Goal: Find specific page/section: Find specific page/section

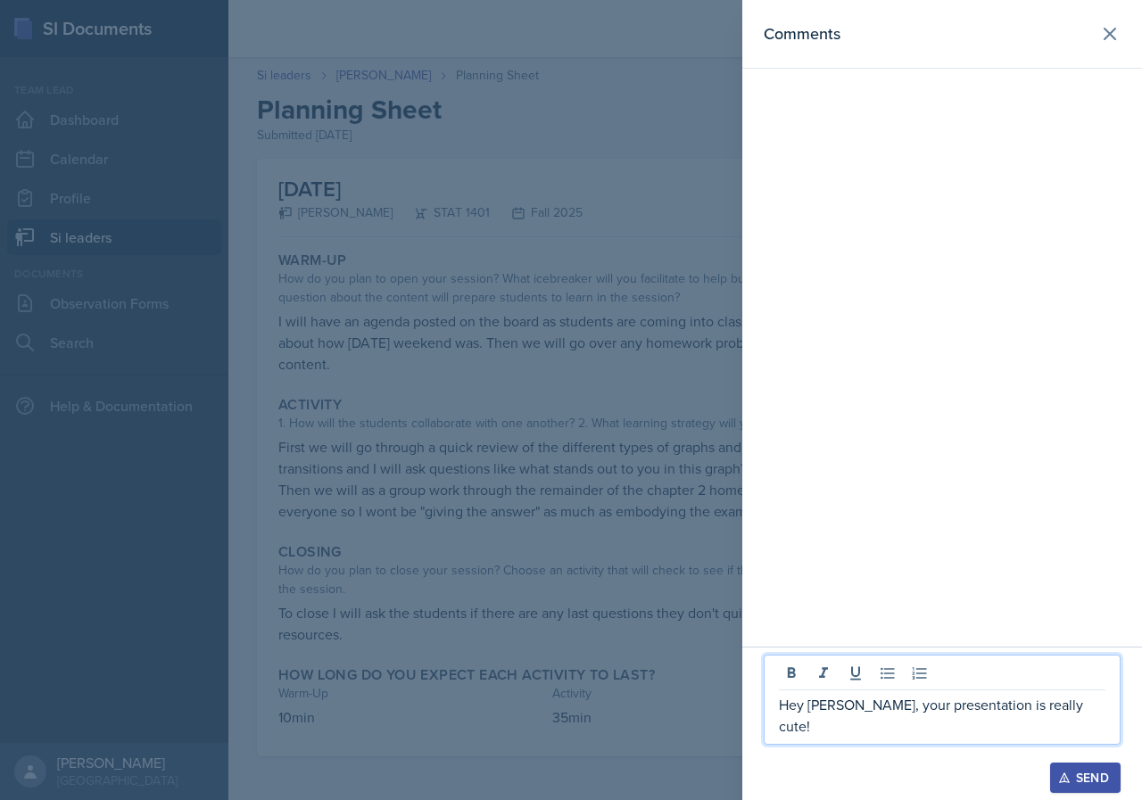
click at [575, 210] on div at bounding box center [571, 400] width 1142 height 800
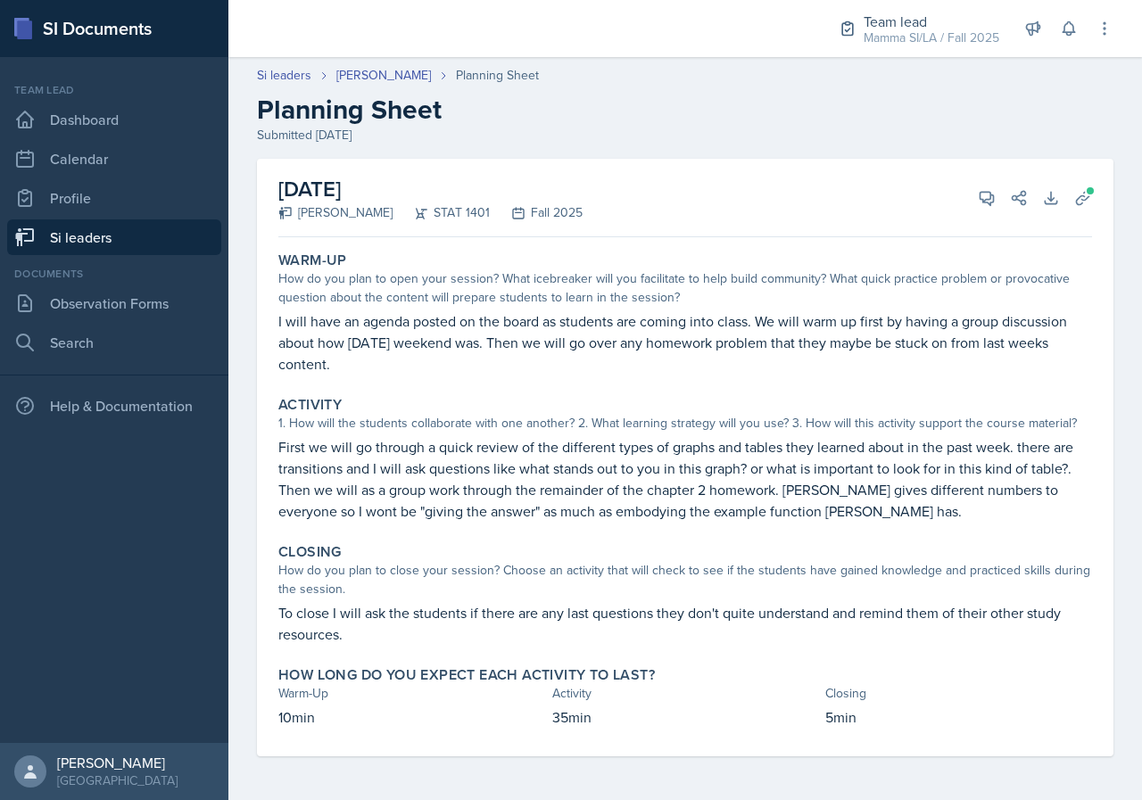
drag, startPoint x: 101, startPoint y: 241, endPoint x: 186, endPoint y: 251, distance: 85.3
click at [101, 241] on link "Si leaders" at bounding box center [114, 237] width 214 height 36
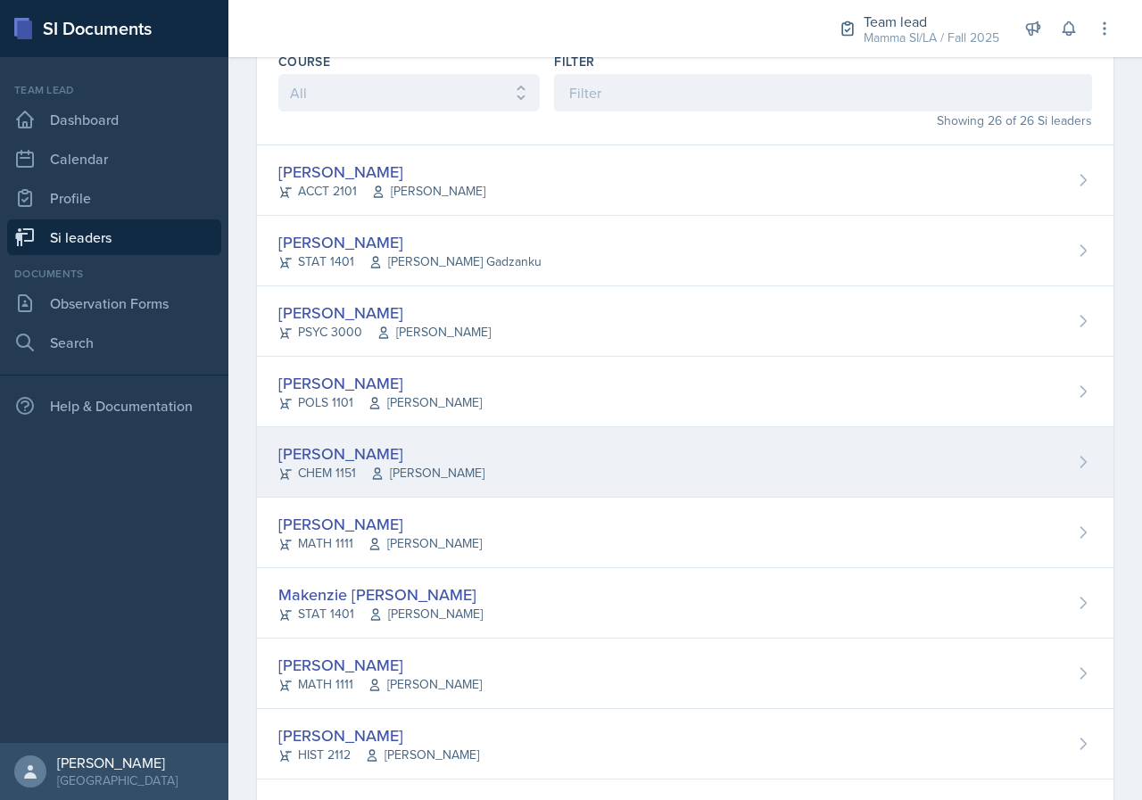
scroll to position [89, 0]
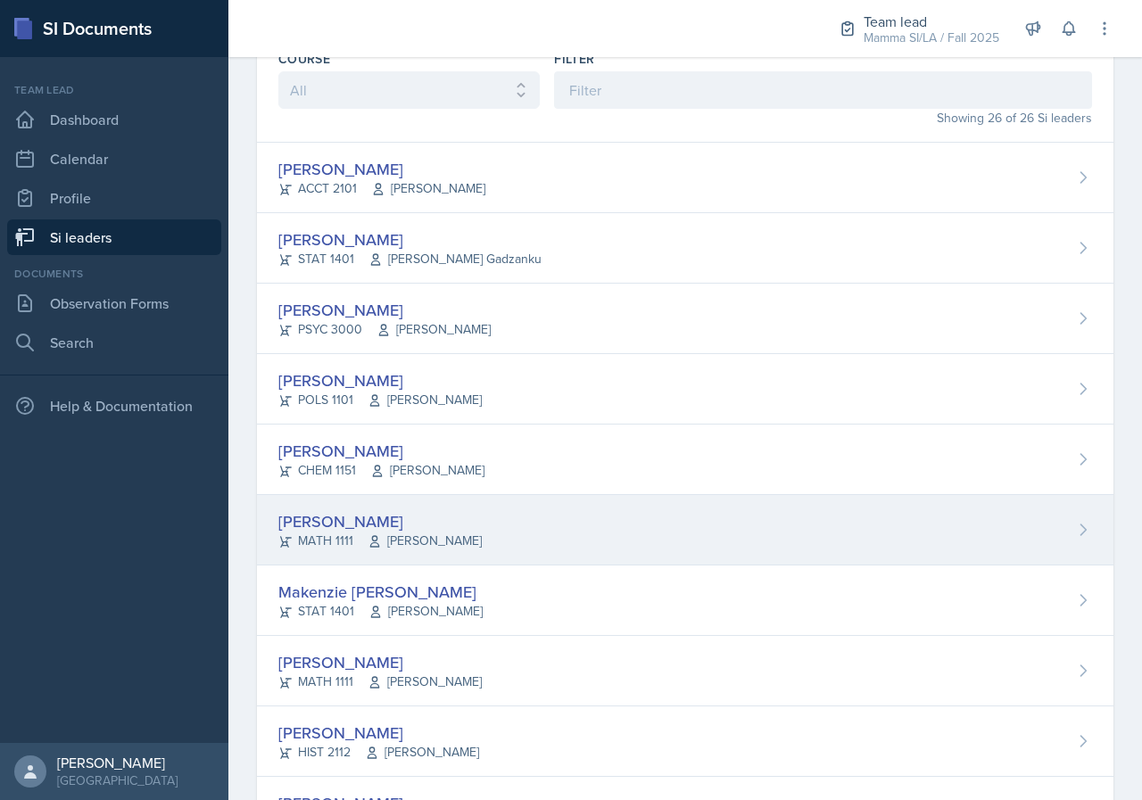
click at [459, 530] on div "[PERSON_NAME]" at bounding box center [379, 521] width 203 height 24
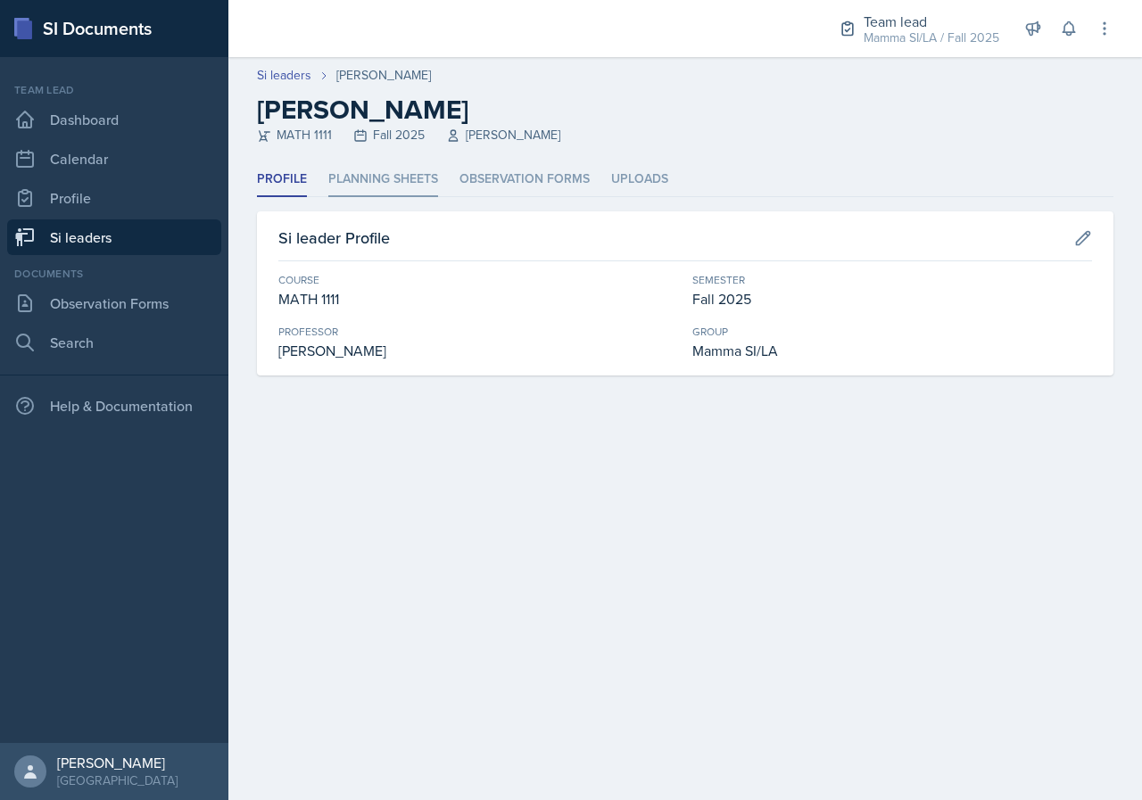
click at [397, 175] on li "Planning Sheets" at bounding box center [383, 179] width 110 height 35
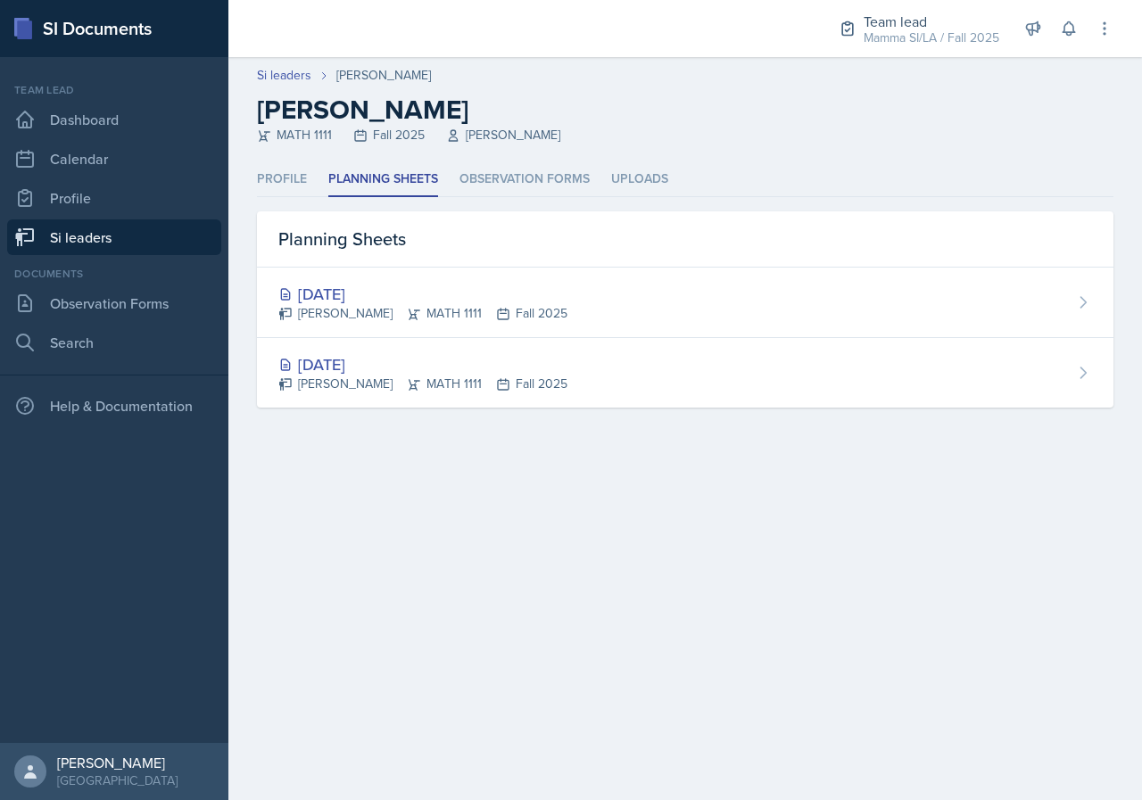
click at [96, 247] on link "Si leaders" at bounding box center [114, 237] width 214 height 36
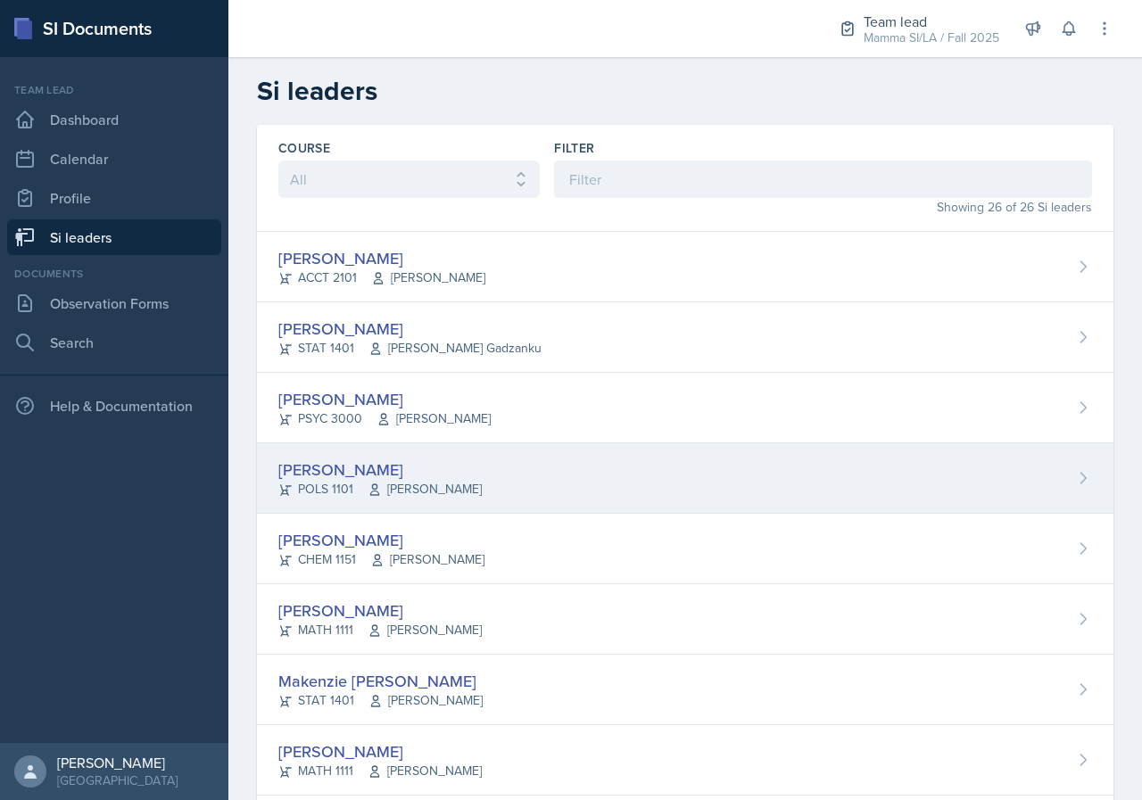
click at [441, 473] on div "[PERSON_NAME]" at bounding box center [379, 470] width 203 height 24
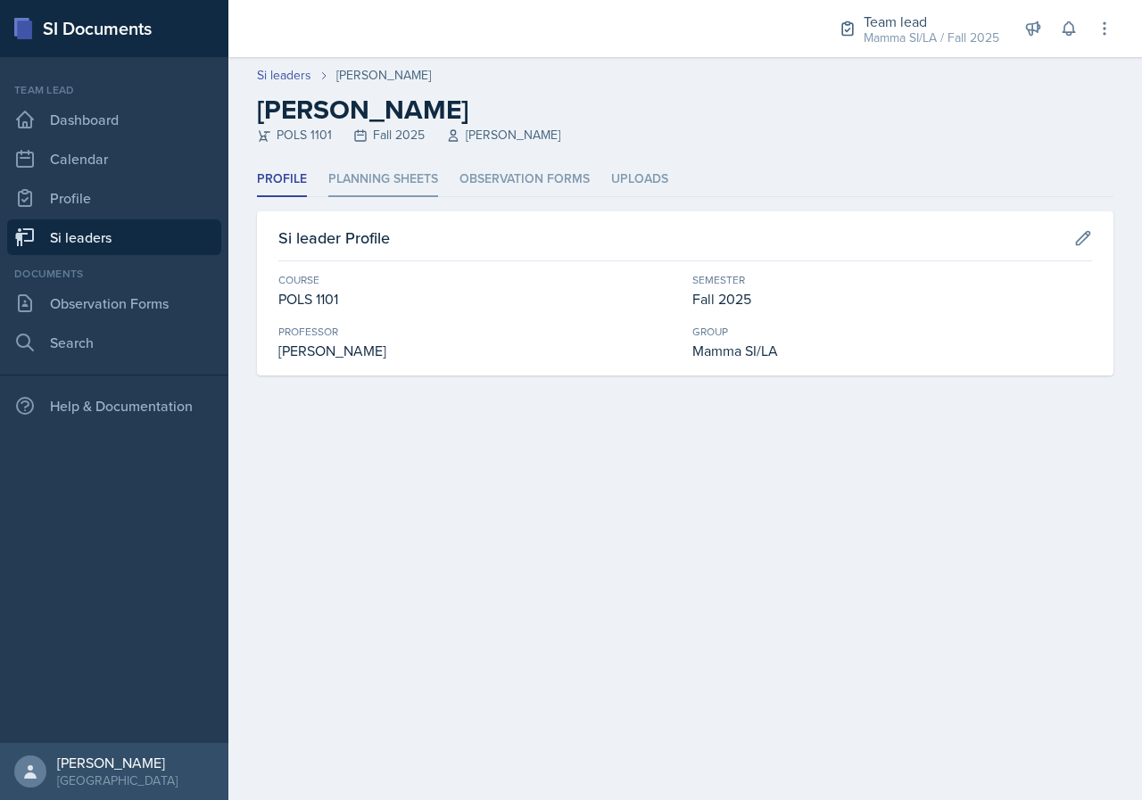
click at [353, 190] on li "Planning Sheets" at bounding box center [383, 179] width 110 height 35
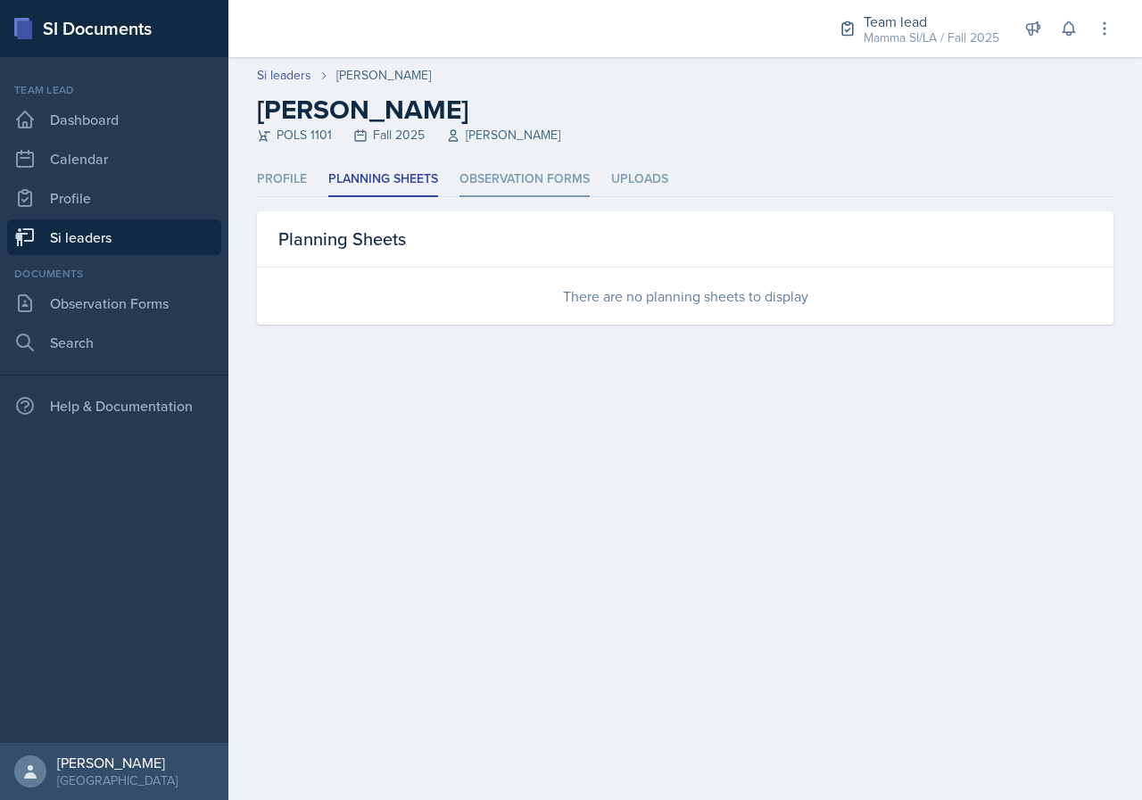
click at [475, 184] on li "Observation Forms" at bounding box center [524, 179] width 130 height 35
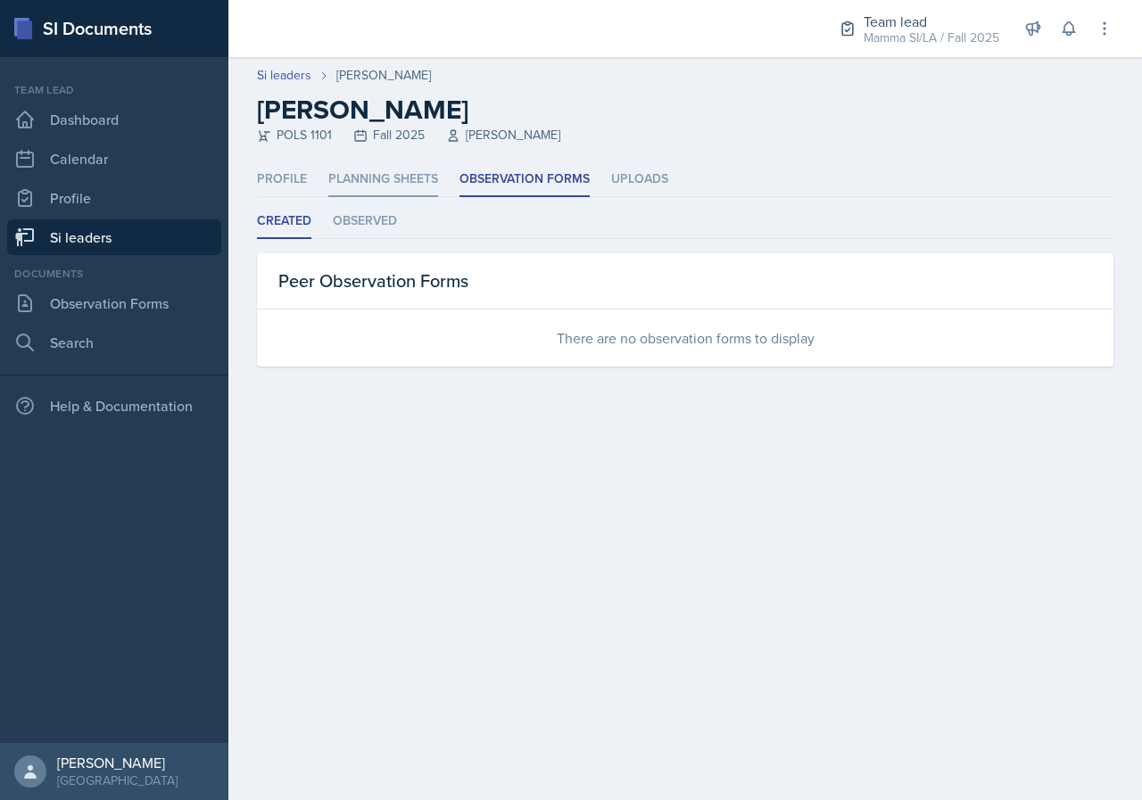
click at [377, 178] on li "Planning Sheets" at bounding box center [383, 179] width 110 height 35
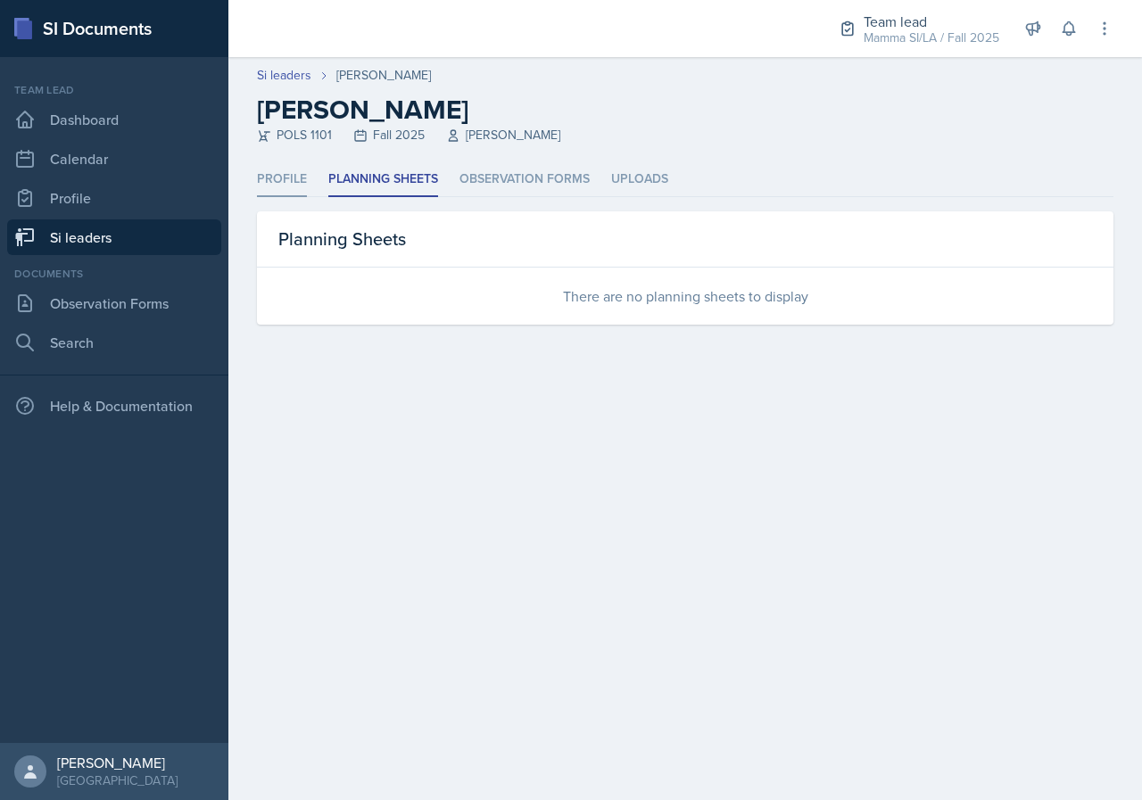
click at [268, 169] on li "Profile" at bounding box center [282, 179] width 50 height 35
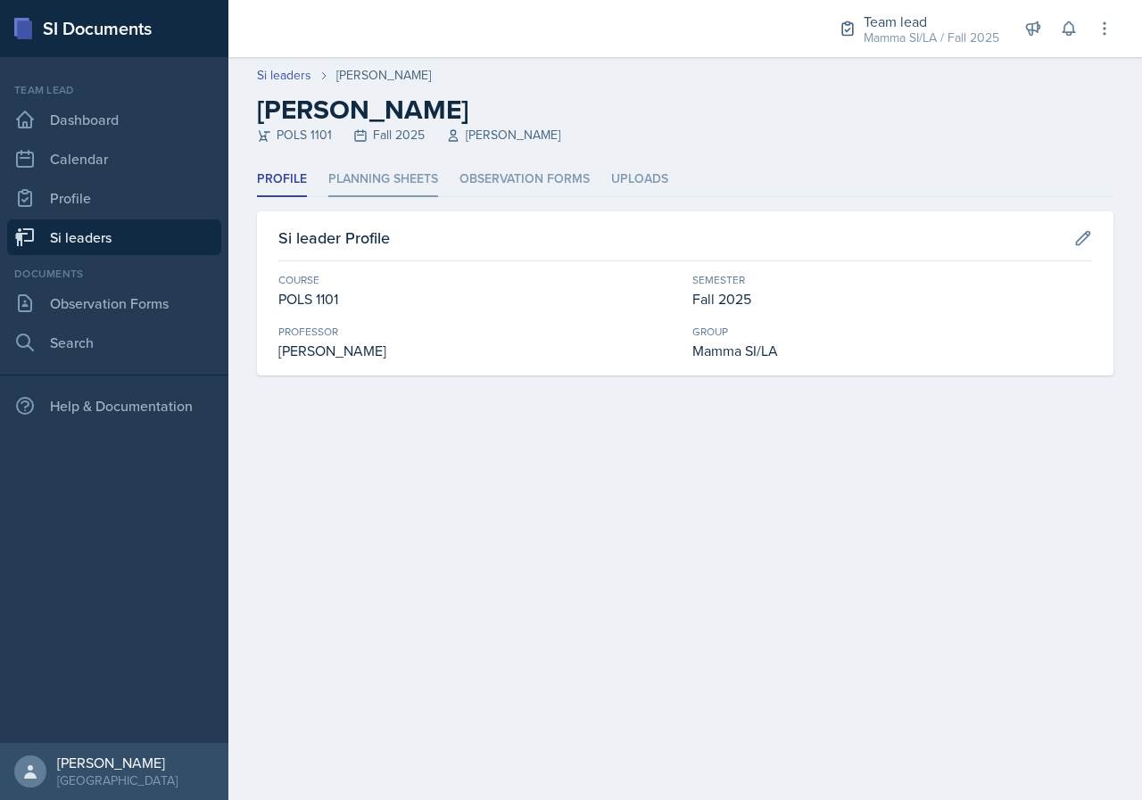
click at [350, 171] on li "Planning Sheets" at bounding box center [383, 179] width 110 height 35
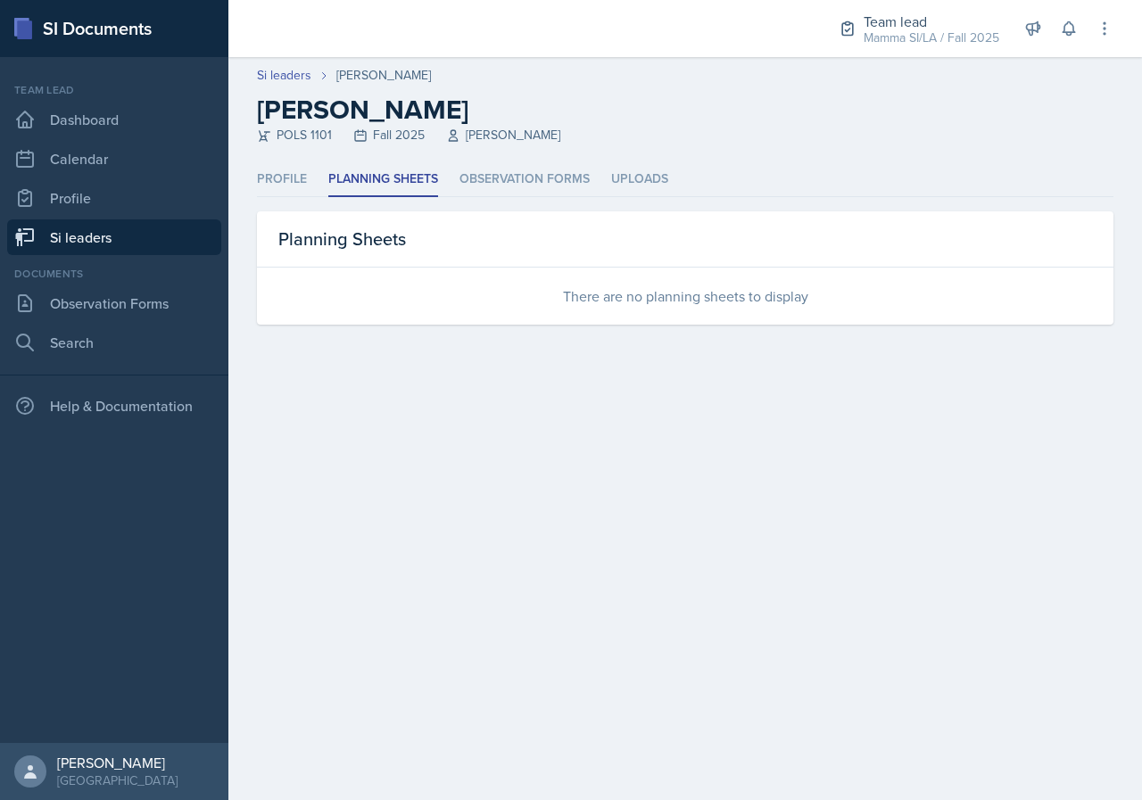
click at [146, 241] on link "Si leaders" at bounding box center [114, 237] width 214 height 36
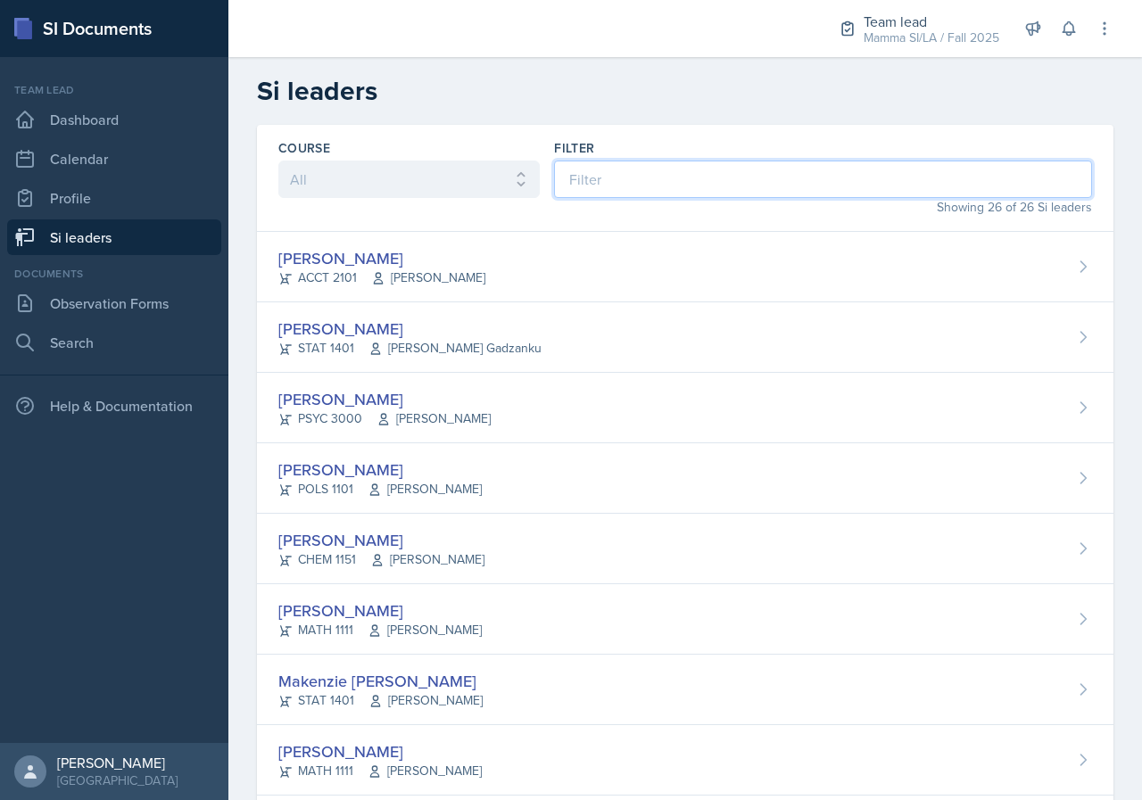
click at [924, 192] on input at bounding box center [823, 179] width 538 height 37
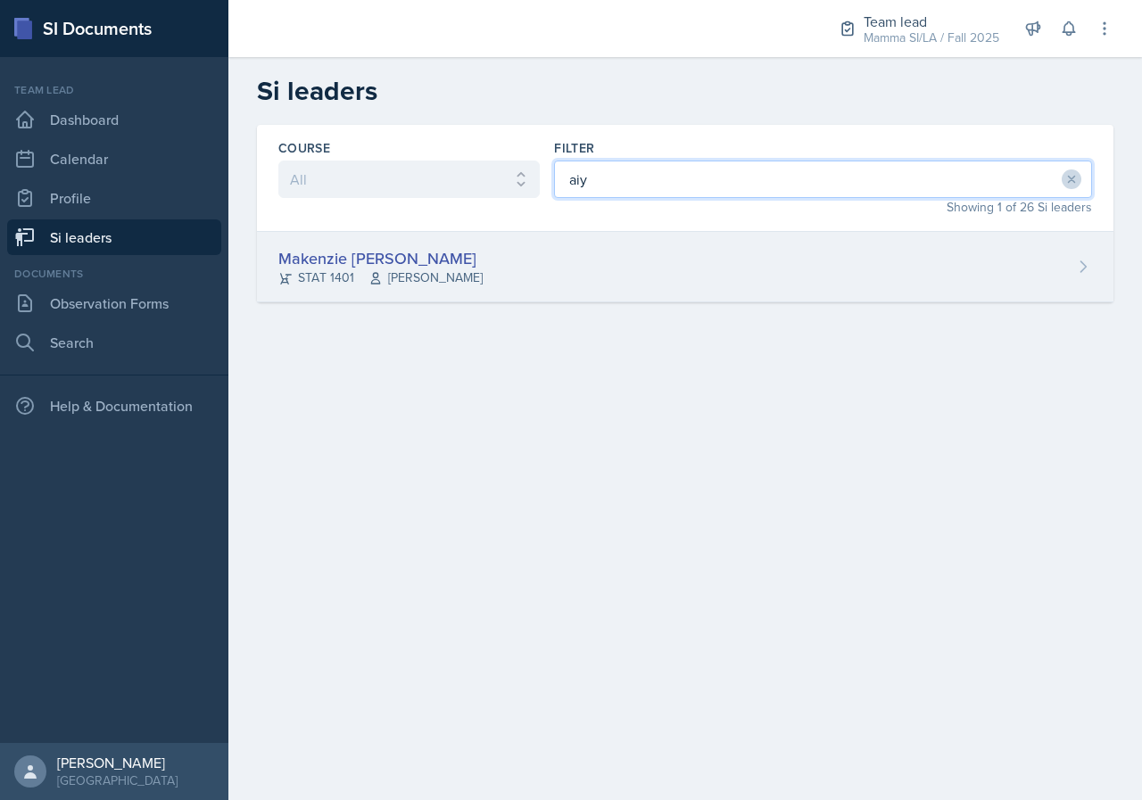
type input "aiy"
click at [655, 259] on div "Makenzie [PERSON_NAME] STAT 1401 [PERSON_NAME]" at bounding box center [685, 267] width 856 height 70
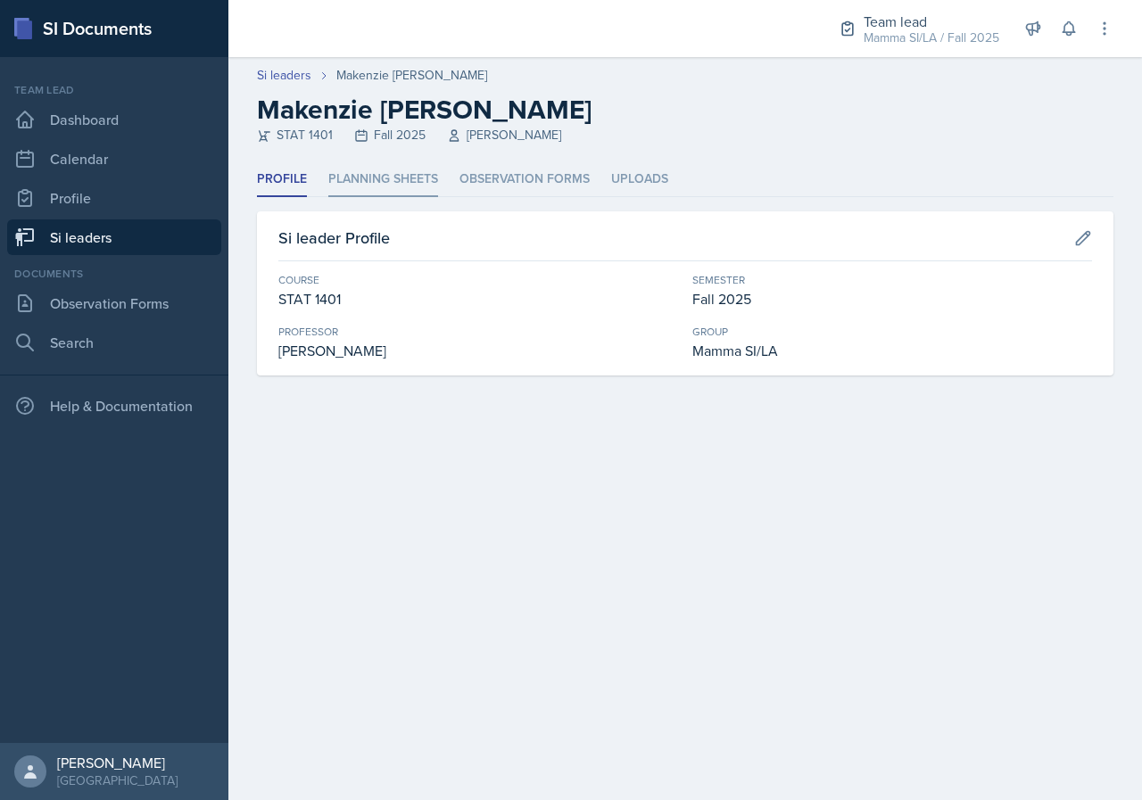
click at [387, 179] on li "Planning Sheets" at bounding box center [383, 179] width 110 height 35
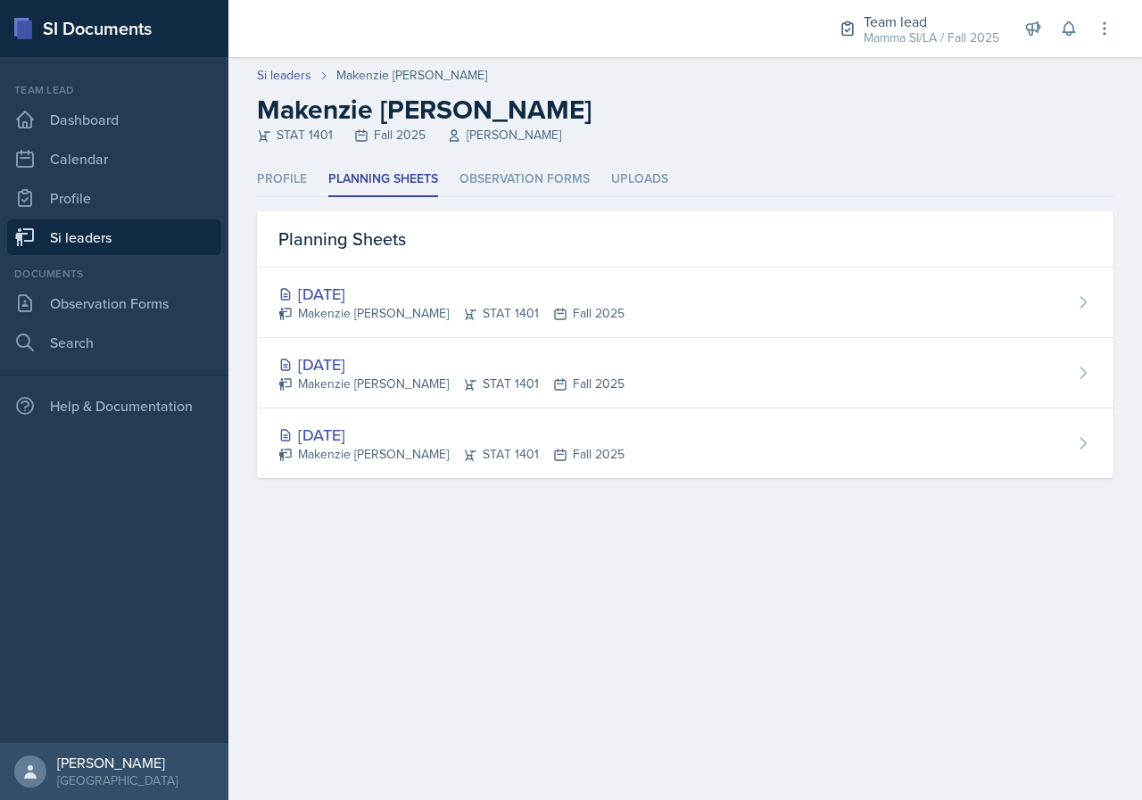
click at [112, 232] on link "Si leaders" at bounding box center [114, 237] width 214 height 36
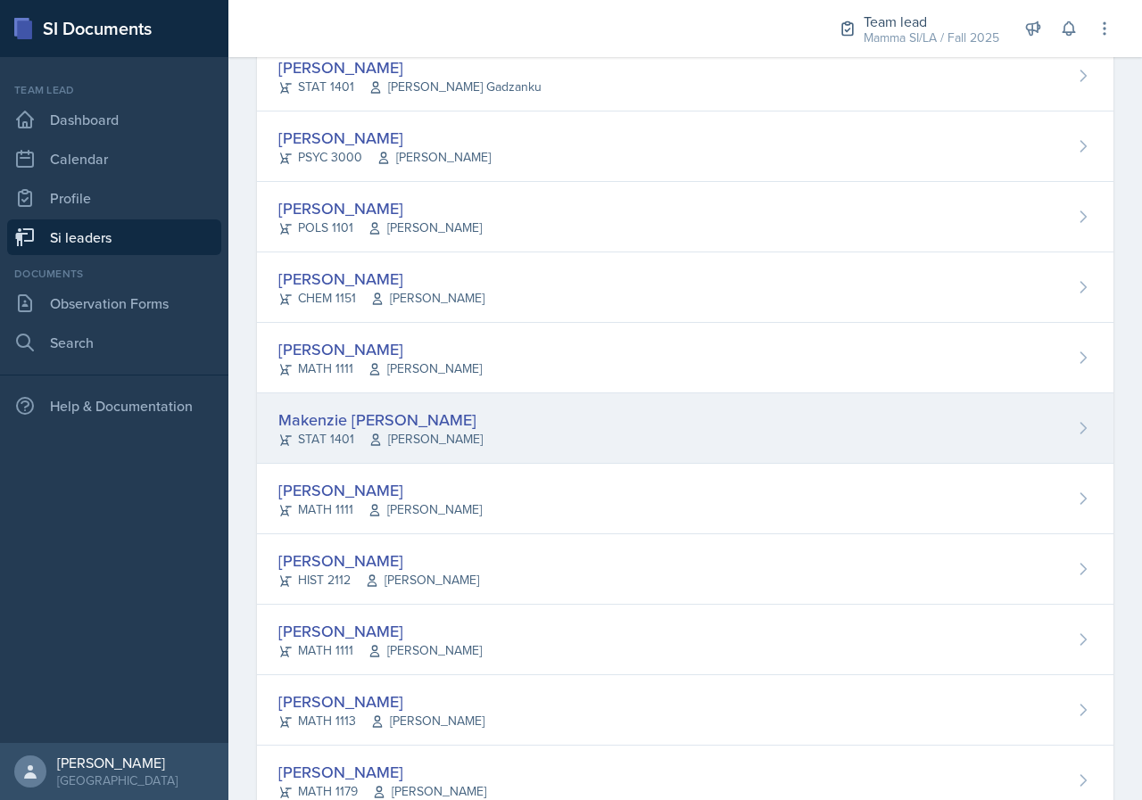
scroll to position [268, 0]
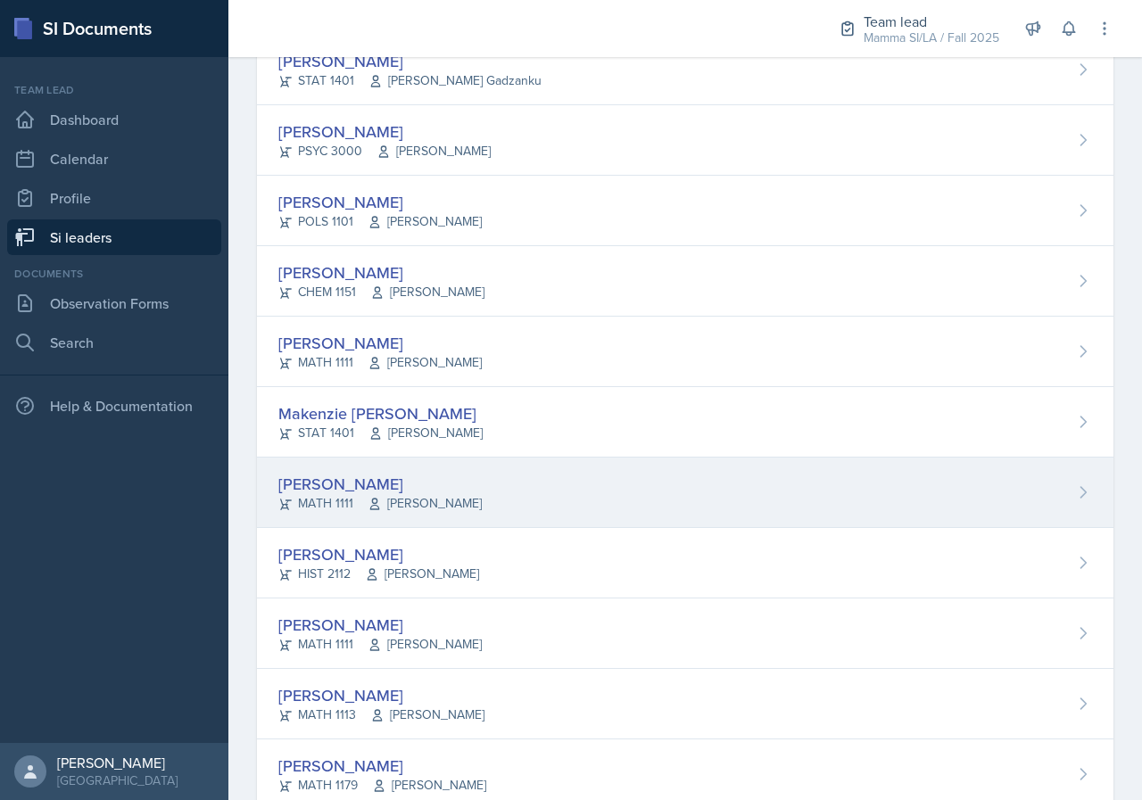
click at [456, 489] on div "[PERSON_NAME]" at bounding box center [379, 484] width 203 height 24
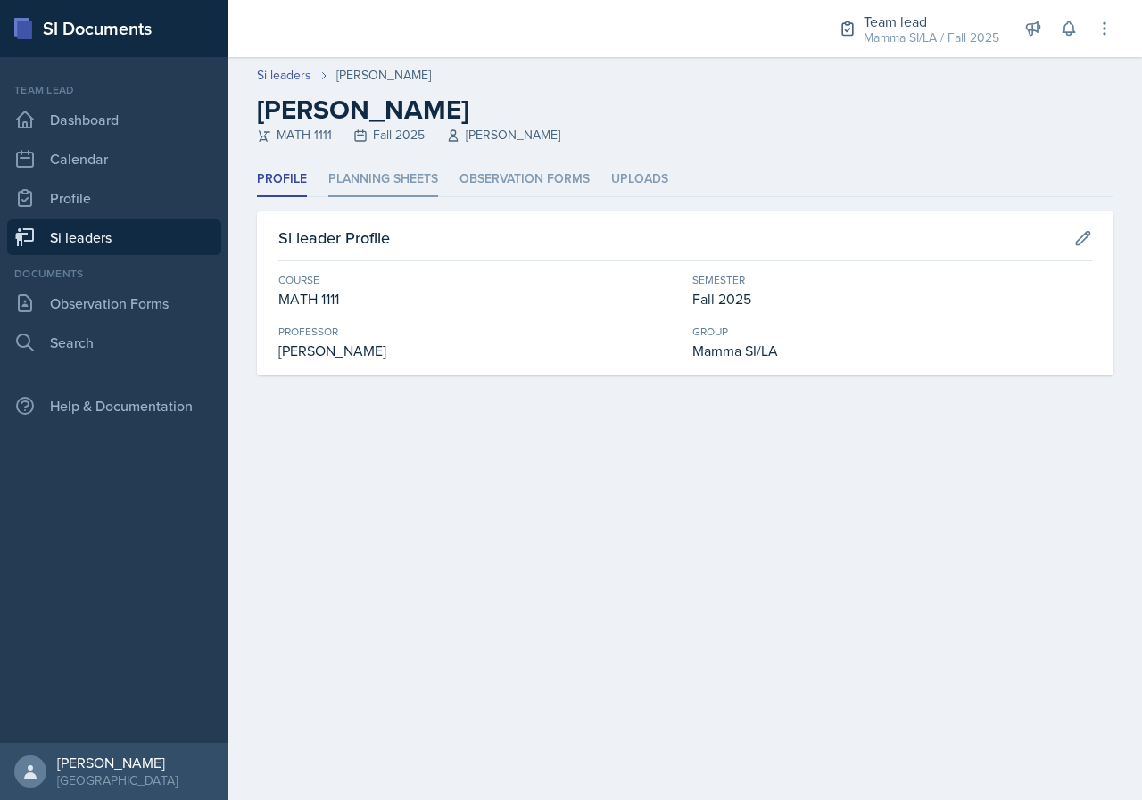
click at [379, 163] on li "Planning Sheets" at bounding box center [383, 179] width 110 height 35
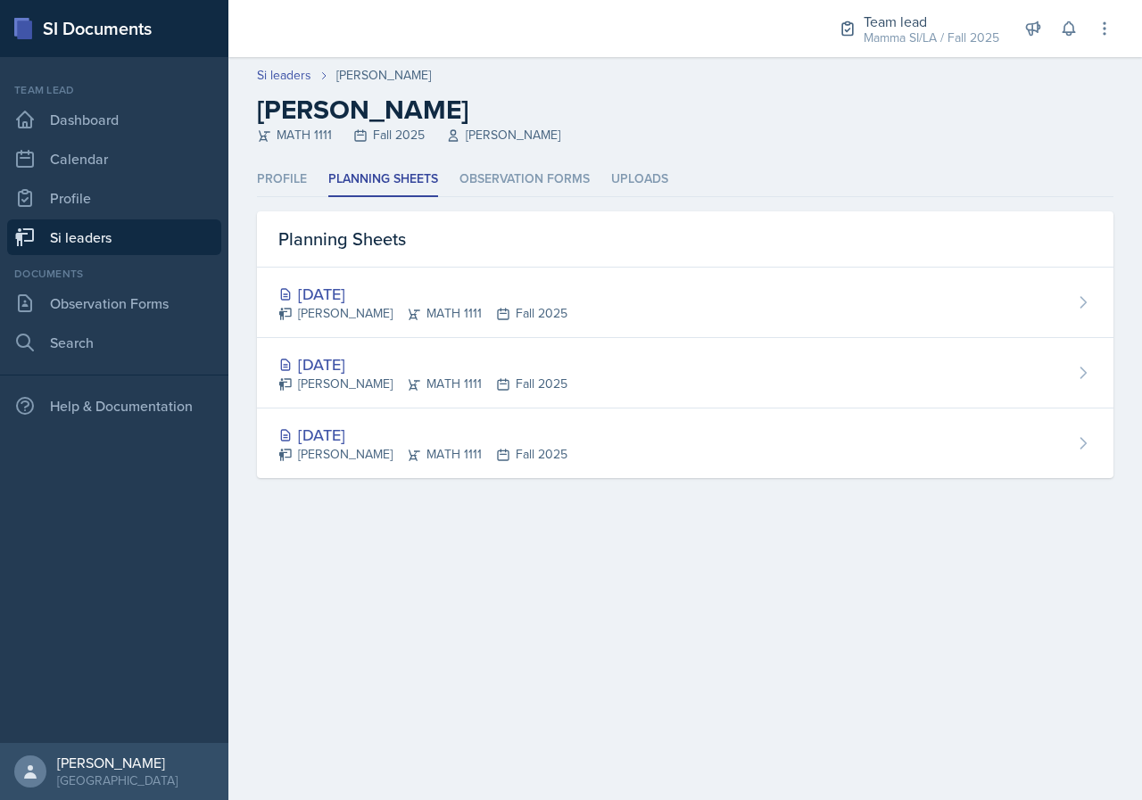
click at [115, 248] on link "Si leaders" at bounding box center [114, 237] width 214 height 36
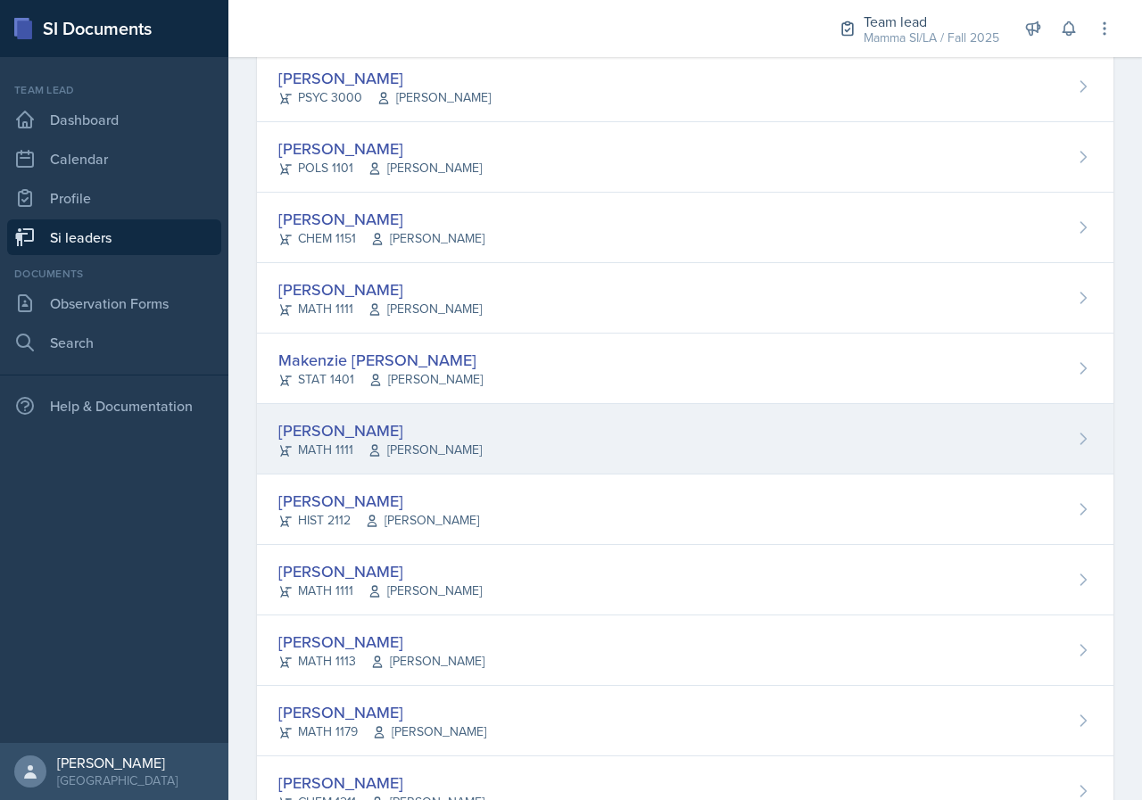
scroll to position [357, 0]
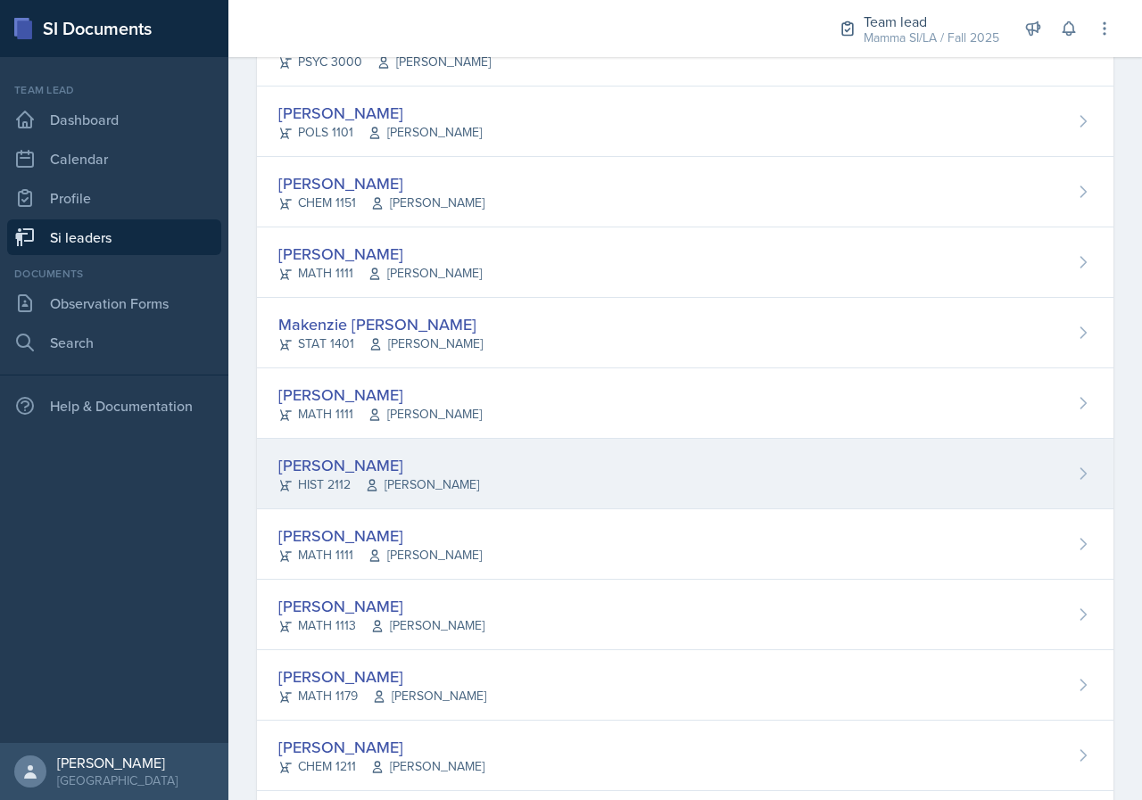
click at [445, 494] on div "[PERSON_NAME] HIST 2112 [PERSON_NAME]" at bounding box center [685, 474] width 856 height 70
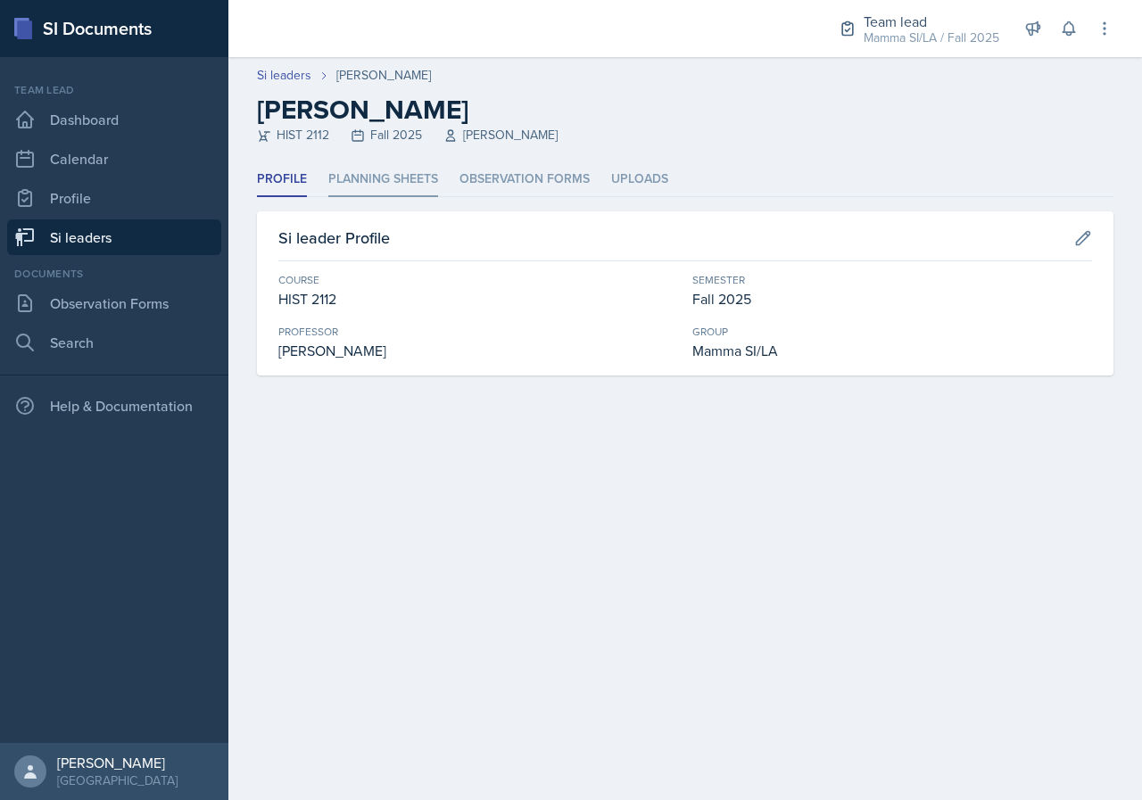
click at [400, 186] on li "Planning Sheets" at bounding box center [383, 179] width 110 height 35
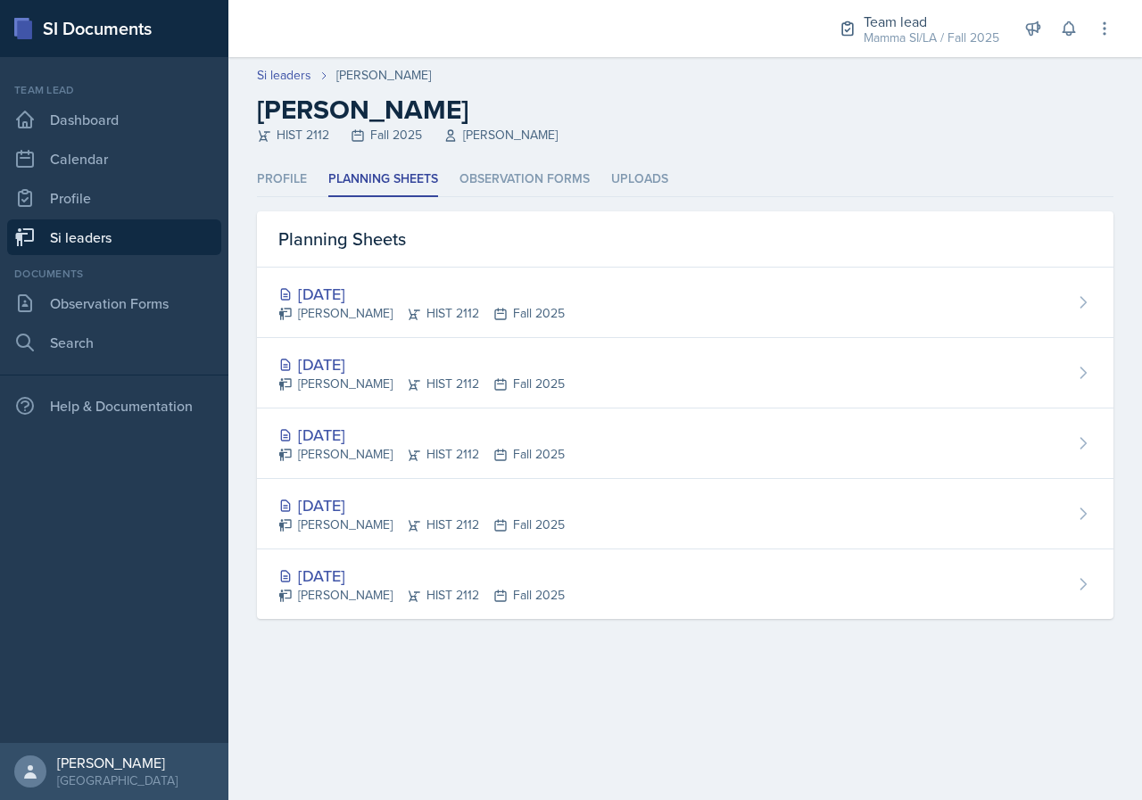
click at [149, 238] on link "Si leaders" at bounding box center [114, 237] width 214 height 36
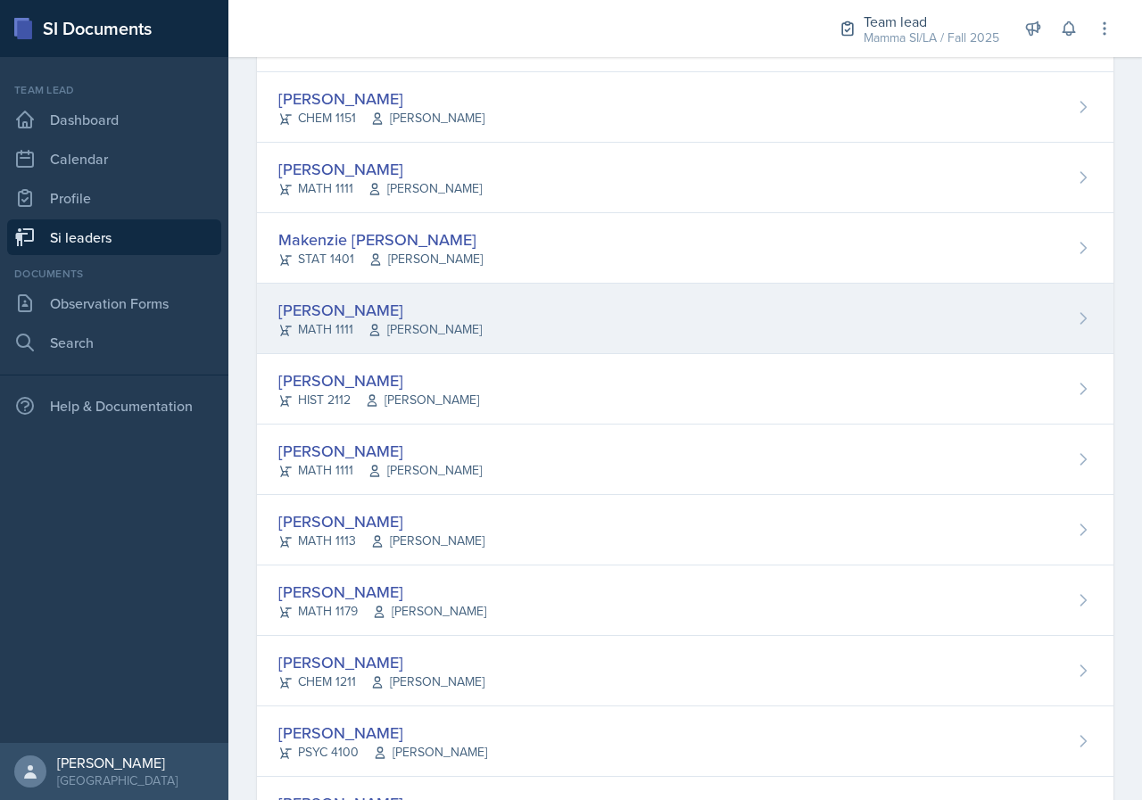
scroll to position [446, 0]
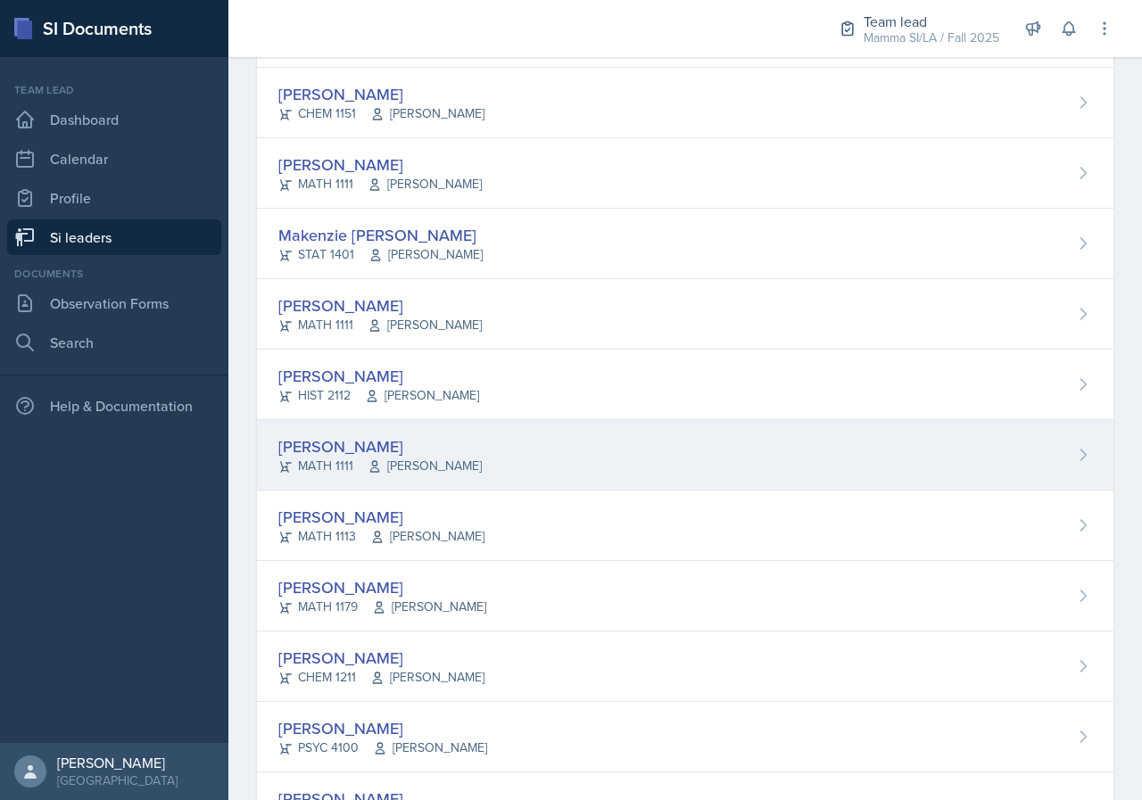
click at [447, 434] on div "[PERSON_NAME] MATH 1111 Symon Kimitei" at bounding box center [685, 455] width 856 height 70
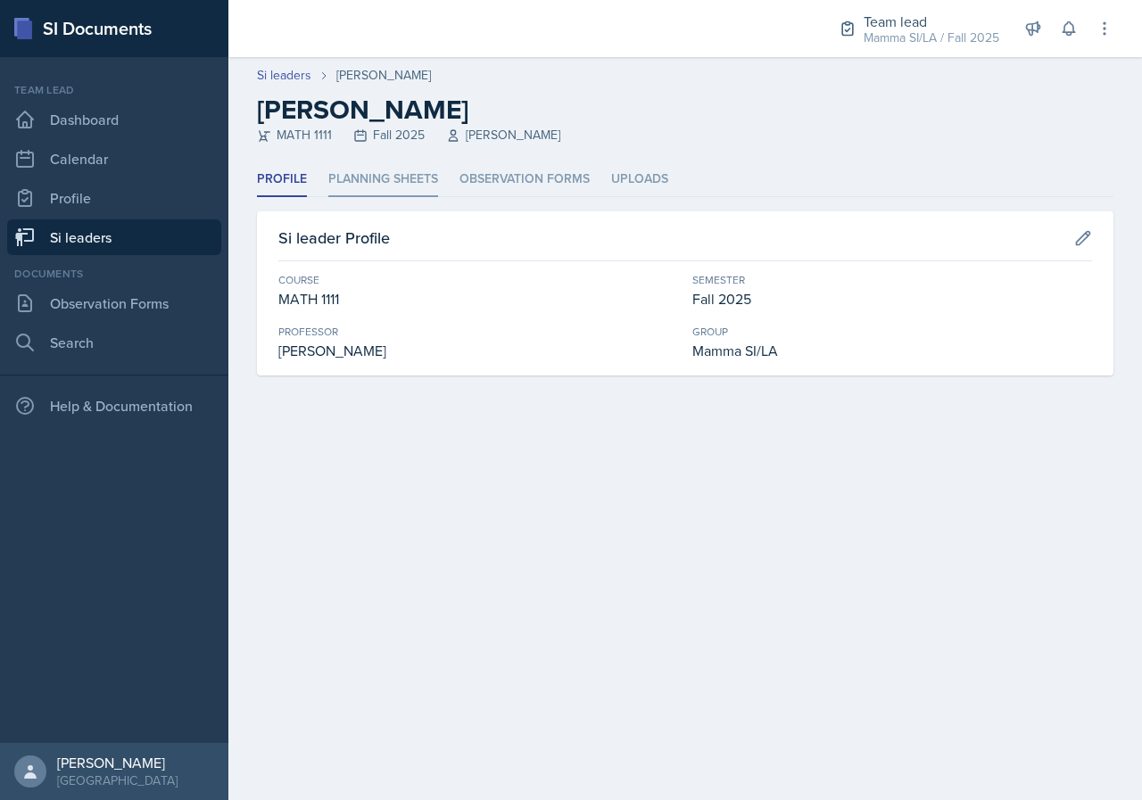
click at [364, 186] on li "Planning Sheets" at bounding box center [383, 179] width 110 height 35
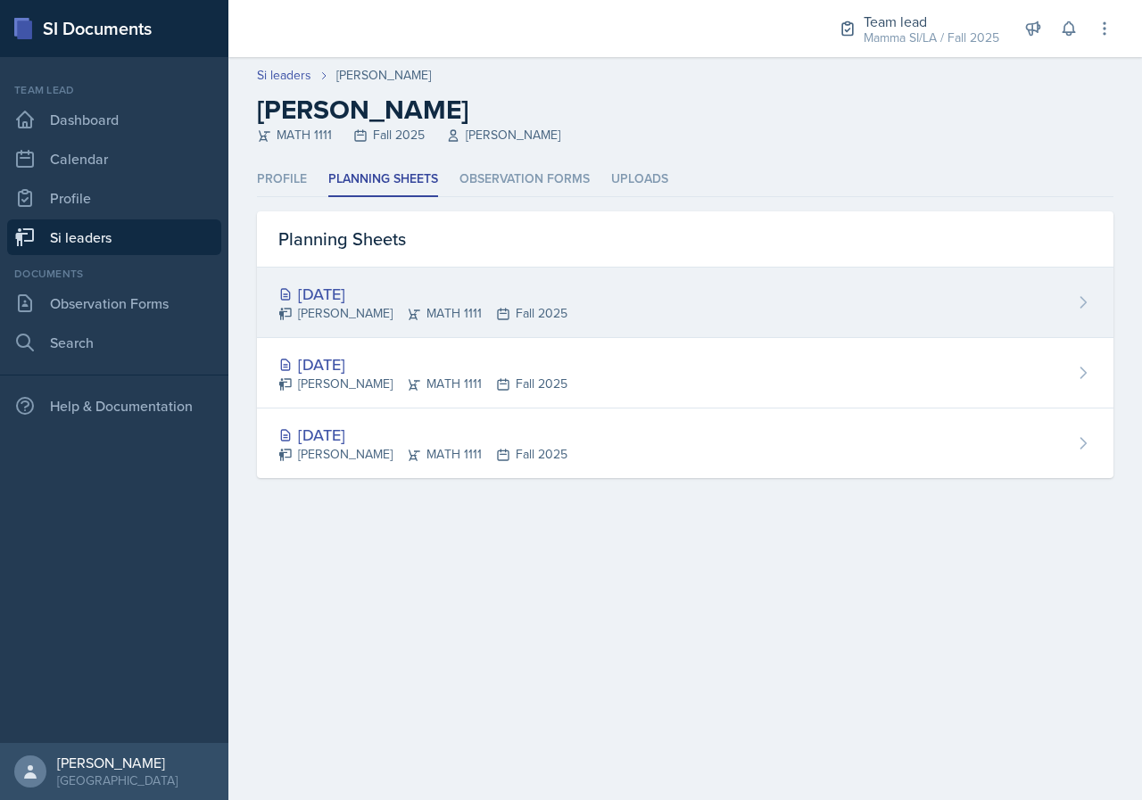
click at [459, 284] on div "[DATE]" at bounding box center [422, 294] width 289 height 24
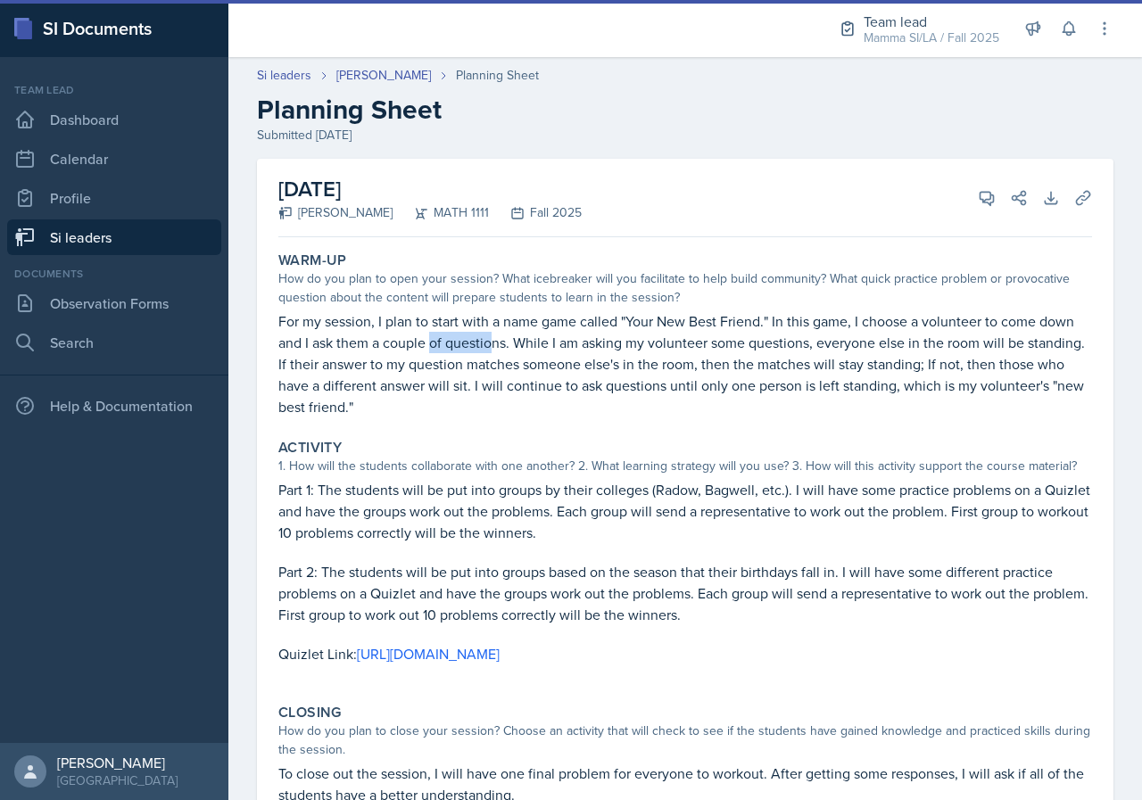
drag, startPoint x: 480, startPoint y: 337, endPoint x: 508, endPoint y: 337, distance: 27.7
click at [497, 337] on p "For my session, I plan to start with a name game called "Your New Best Friend."…" at bounding box center [685, 363] width 814 height 107
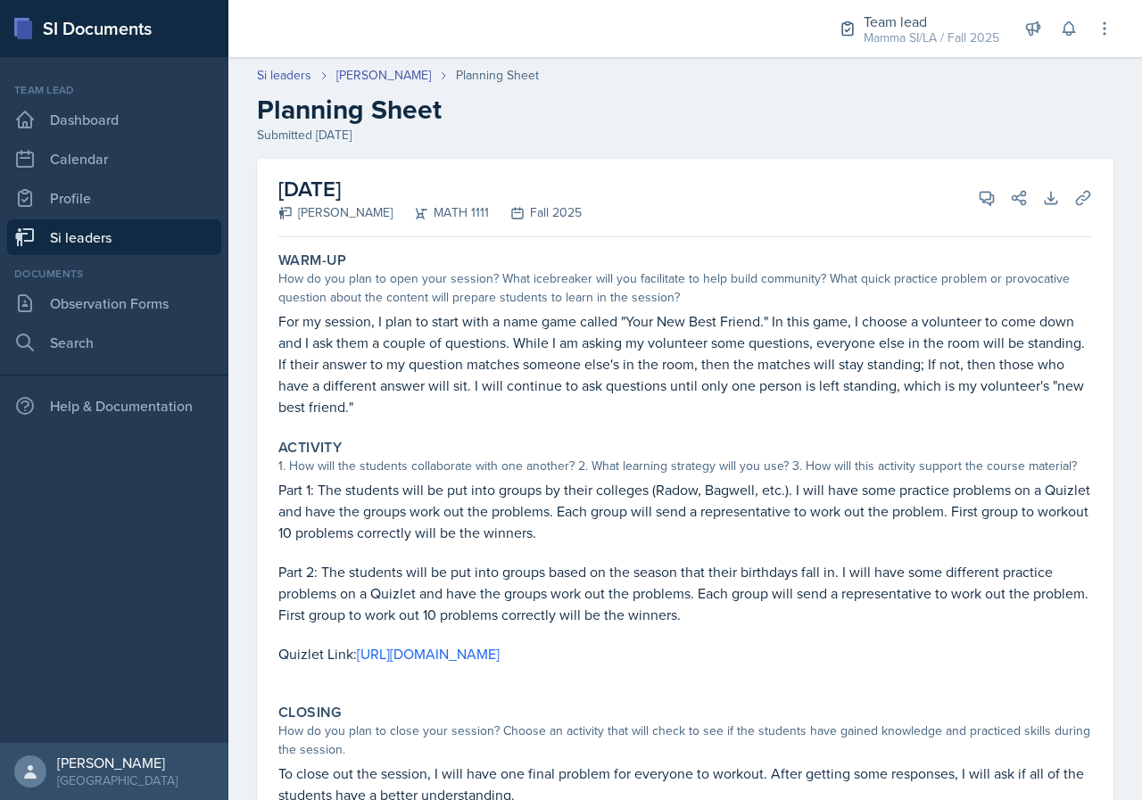
click at [508, 337] on p "For my session, I plan to start with a name game called "Your New Best Friend."…" at bounding box center [685, 363] width 814 height 107
drag, startPoint x: 505, startPoint y: 335, endPoint x: 584, endPoint y: 353, distance: 81.6
click at [527, 335] on p "For my session, I plan to start with a name game called "Your New Best Friend."…" at bounding box center [685, 363] width 814 height 107
click at [689, 393] on p "For my session, I plan to start with a name game called "Your New Best Friend."…" at bounding box center [685, 363] width 814 height 107
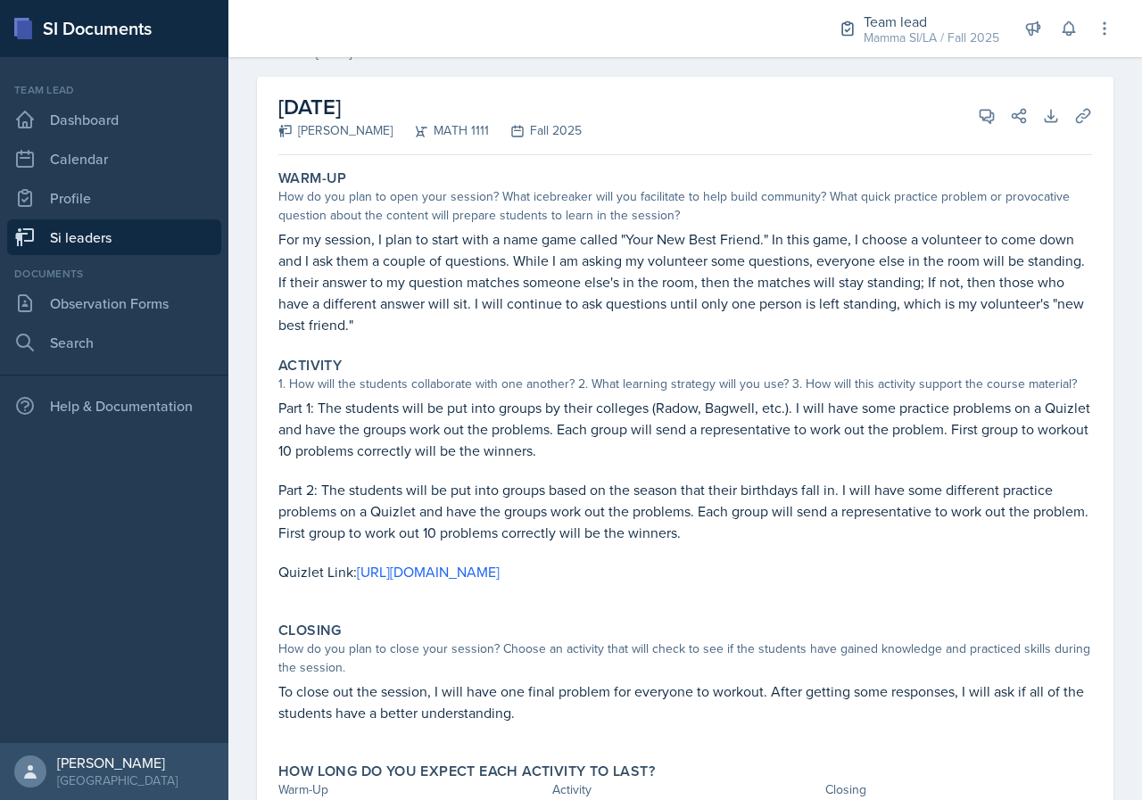
scroll to position [89, 0]
